Goal: Task Accomplishment & Management: Manage account settings

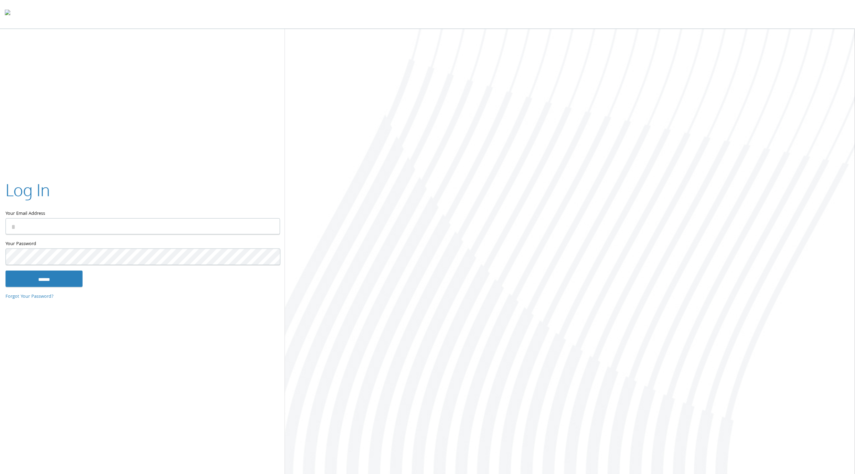
click at [185, 218] on input "Your Email Address" at bounding box center [143, 226] width 275 height 16
type input "**********"
click at [55, 277] on input "******" at bounding box center [44, 279] width 77 height 17
